Goal: Check status: Check status

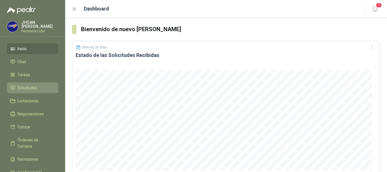
click at [27, 89] on span "Solicitudes" at bounding box center [28, 88] width 20 height 6
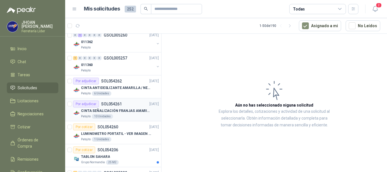
scroll to position [57, 0]
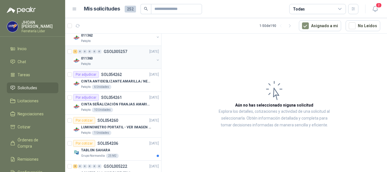
click at [119, 54] on div "1 0 0 0 0 0 GSOL005257 02/09/25" at bounding box center [116, 51] width 87 height 7
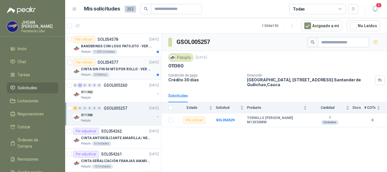
click at [111, 72] on p "CINTA SIN FIN 50 MTS POR ROLLO - VER DOC ADJUNTO" at bounding box center [116, 68] width 70 height 5
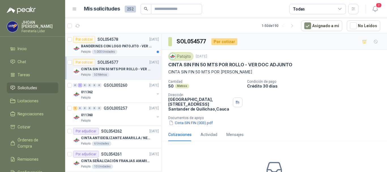
click at [129, 48] on p "BANDERINES CON LOGO PATOJITO - VER DOC ADJUNTO" at bounding box center [116, 46] width 70 height 5
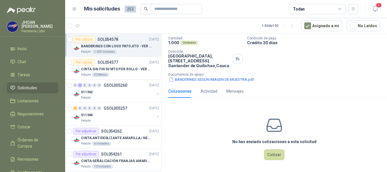
scroll to position [44, 0]
click at [201, 81] on button "BANDERINES SEGÚN IMAGEN DE MUESTRA.pdf" at bounding box center [211, 79] width 86 height 6
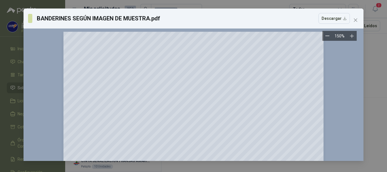
scroll to position [0, 0]
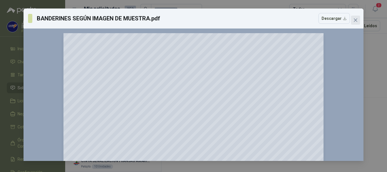
click at [355, 17] on button "Close" at bounding box center [355, 20] width 9 height 9
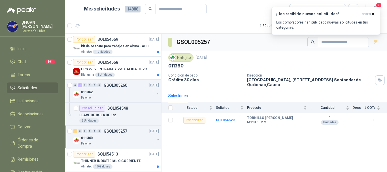
scroll to position [245, 0]
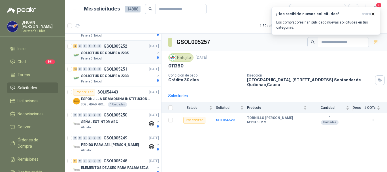
click at [117, 51] on p "SOLICITUD DE COMPRA 2235" at bounding box center [105, 52] width 48 height 5
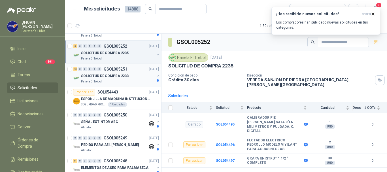
click at [130, 75] on div "SOLICITUD DE COMPRA 2233" at bounding box center [117, 75] width 73 height 7
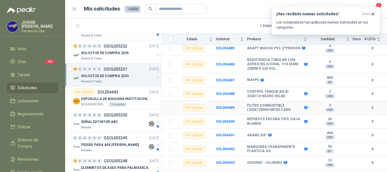
scroll to position [531, 0]
